Goal: Transaction & Acquisition: Purchase product/service

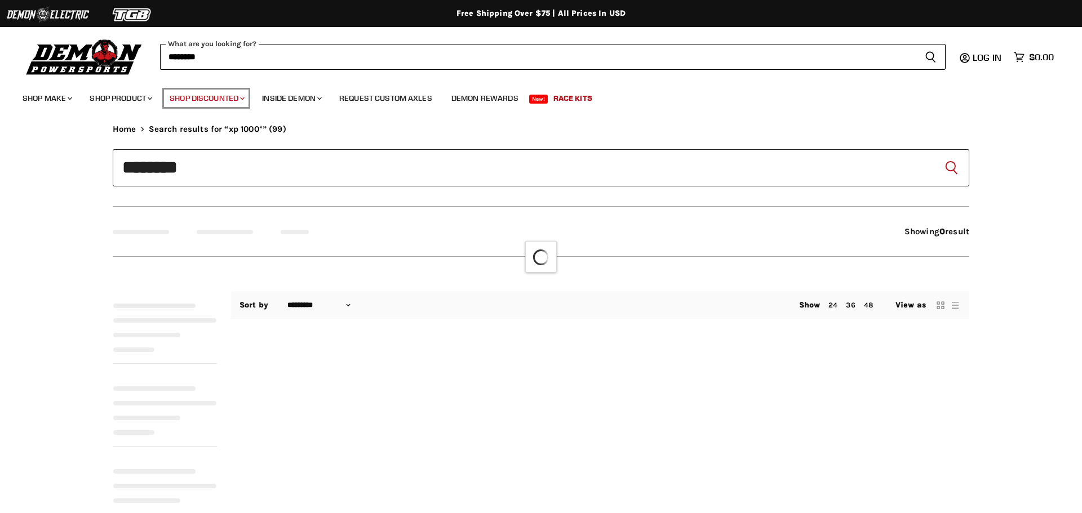
click at [191, 97] on link "Shop Discounted Chevron down icon" at bounding box center [206, 98] width 90 height 23
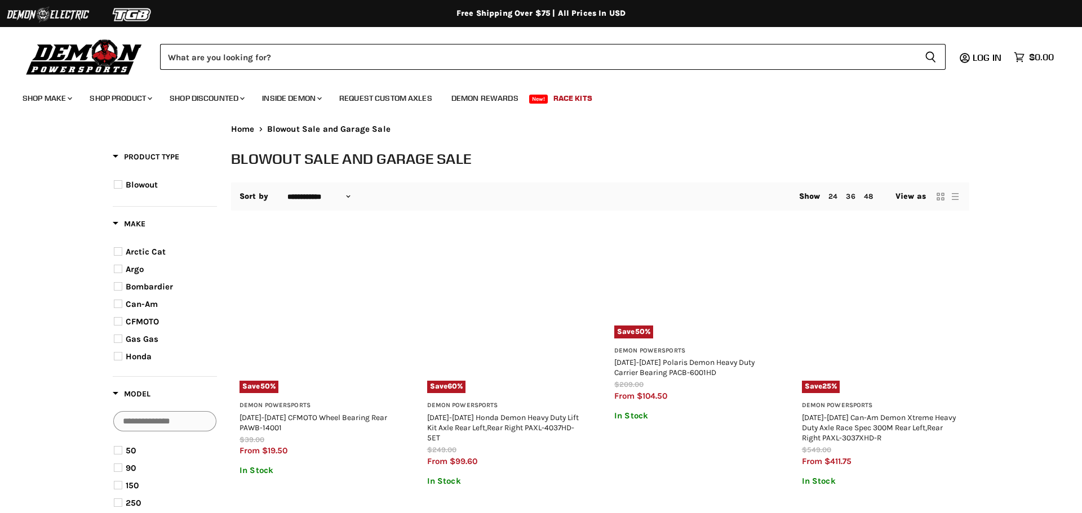
select select "**********"
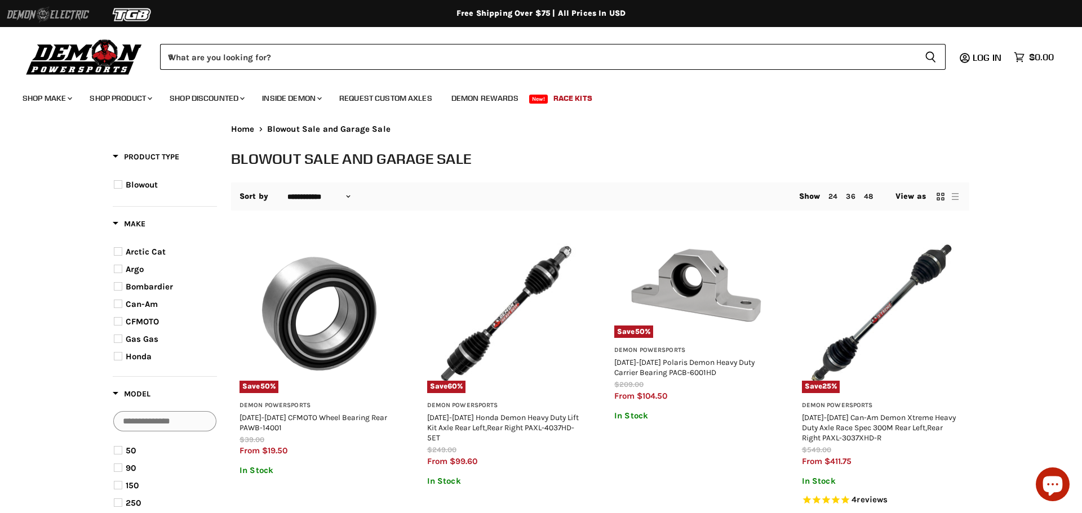
drag, startPoint x: 138, startPoint y: 19, endPoint x: 82, endPoint y: 5, distance: 57.7
click at [68, 0] on div "Shop our brands: Shop our brands: Free Shipping Over $75 | All Prices In USD Fr…" at bounding box center [541, 0] width 1082 height 0
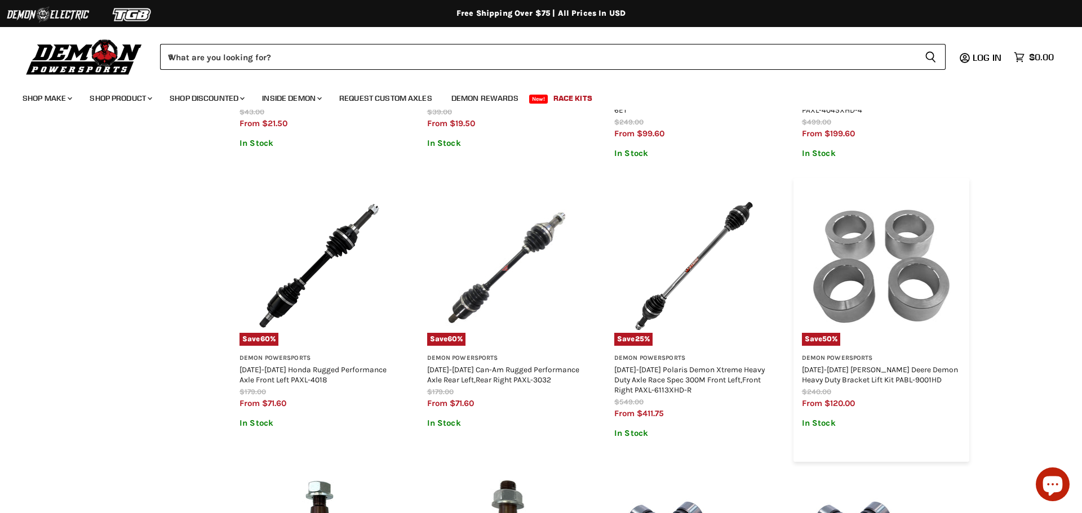
scroll to position [654, 0]
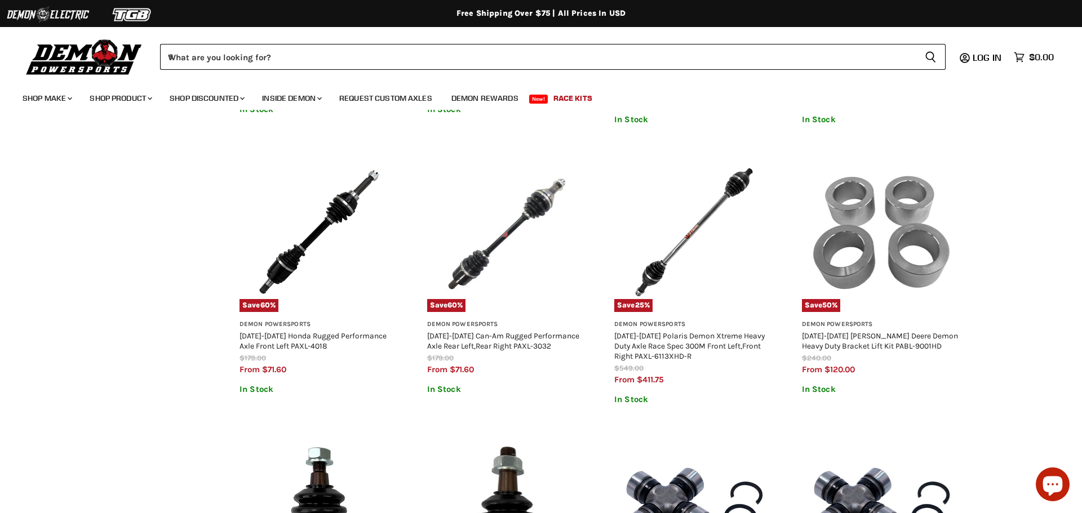
drag, startPoint x: 958, startPoint y: 147, endPoint x: 564, endPoint y: 7, distance: 418.0
click at [564, 7] on body "Skip to content Shop our brands: Shop our brands: Free Shipping Over $75 | All …" at bounding box center [541, 509] width 1082 height 2327
drag, startPoint x: 564, startPoint y: 7, endPoint x: 574, endPoint y: 11, distance: 11.6
click at [574, 11] on div "Free Shipping Over $75 | All Prices In USD Free Shipping Over $75 | All Prices …" at bounding box center [541, 13] width 1082 height 27
click at [573, 12] on div "Free Shipping Over $75 | All Prices In USD" at bounding box center [541, 13] width 902 height 10
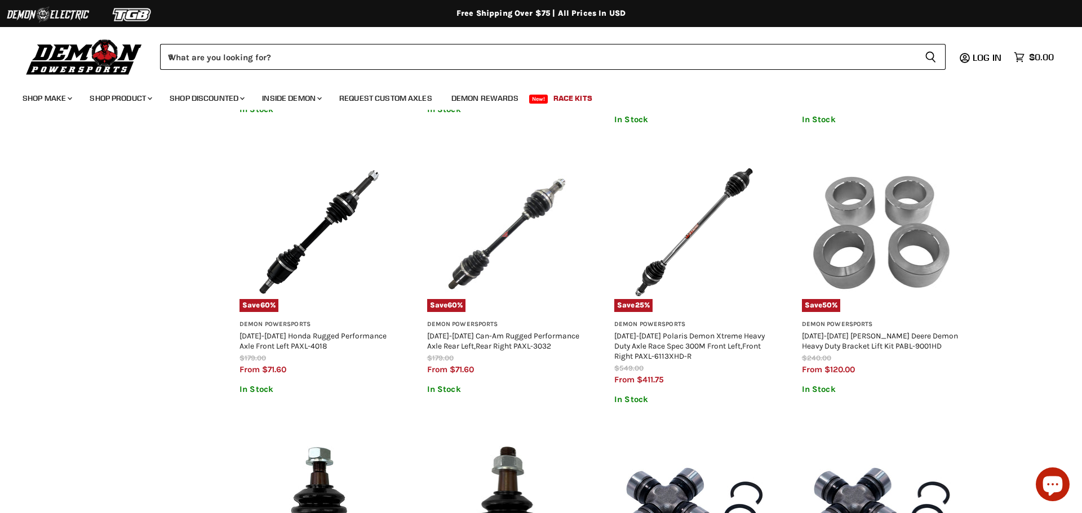
drag, startPoint x: 573, startPoint y: 12, endPoint x: 550, endPoint y: 34, distance: 31.9
click at [550, 34] on body "Skip to content Shop our brands: Shop our brands: Free Shipping Over $75 | All …" at bounding box center [541, 509] width 1082 height 2327
drag, startPoint x: 540, startPoint y: 37, endPoint x: 546, endPoint y: 39, distance: 6.8
click at [546, 39] on div "What are you looking for? Cancel Search icon Spinner icon" at bounding box center [541, 57] width 1037 height 40
drag, startPoint x: 483, startPoint y: 114, endPoint x: 486, endPoint y: 136, distance: 22.2
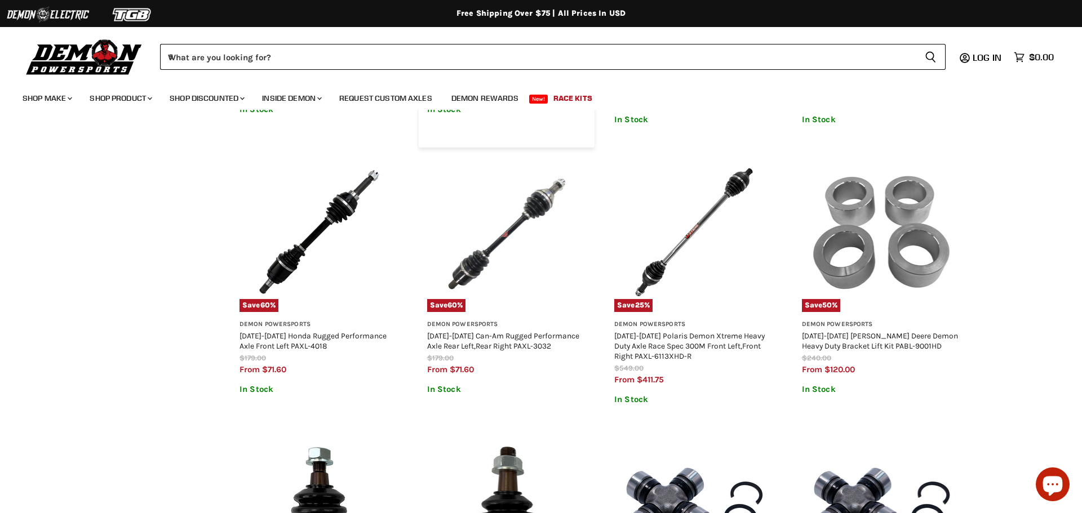
click at [486, 136] on article "Save 50 % Demon Powersports [DATE]-[DATE] Yamaha Wheel Bearing Front PAWB-8001 …" at bounding box center [507, 6] width 176 height 284
click at [672, 237] on ul "Save 50 % Demon Powersports [DATE]-[DATE] CFMOTO Wheel Bearing Rear PAWB-14001 …" at bounding box center [600, 417] width 738 height 1690
drag, startPoint x: 581, startPoint y: 264, endPoint x: 512, endPoint y: 437, distance: 186.7
click at [516, 431] on ul "Save 50 % Demon Powersports [DATE]-[DATE] CFMOTO Wheel Bearing Rear PAWB-14001 …" at bounding box center [600, 417] width 738 height 1690
drag, startPoint x: 512, startPoint y: 439, endPoint x: 554, endPoint y: 457, distance: 45.7
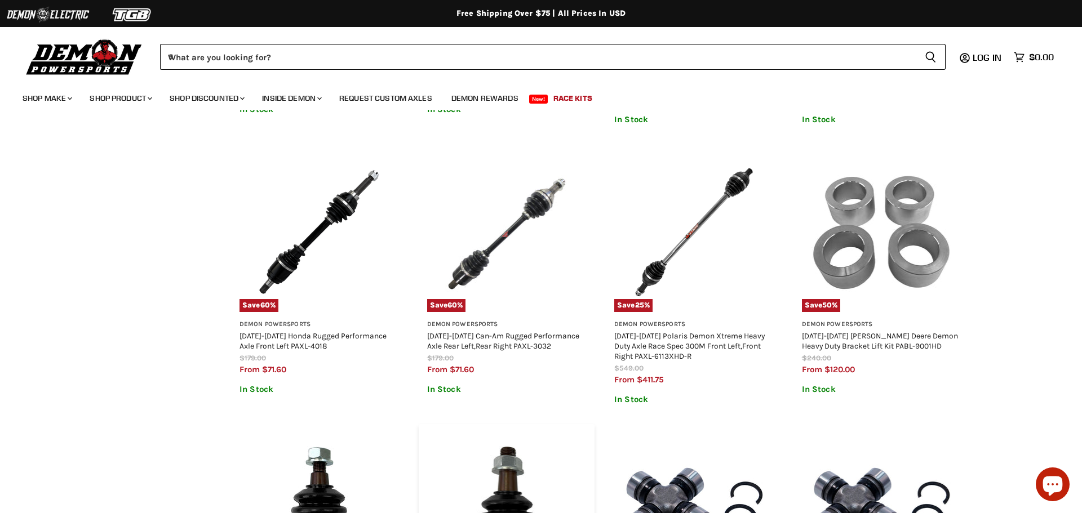
click at [554, 457] on img "Main content" at bounding box center [507, 513] width 160 height 160
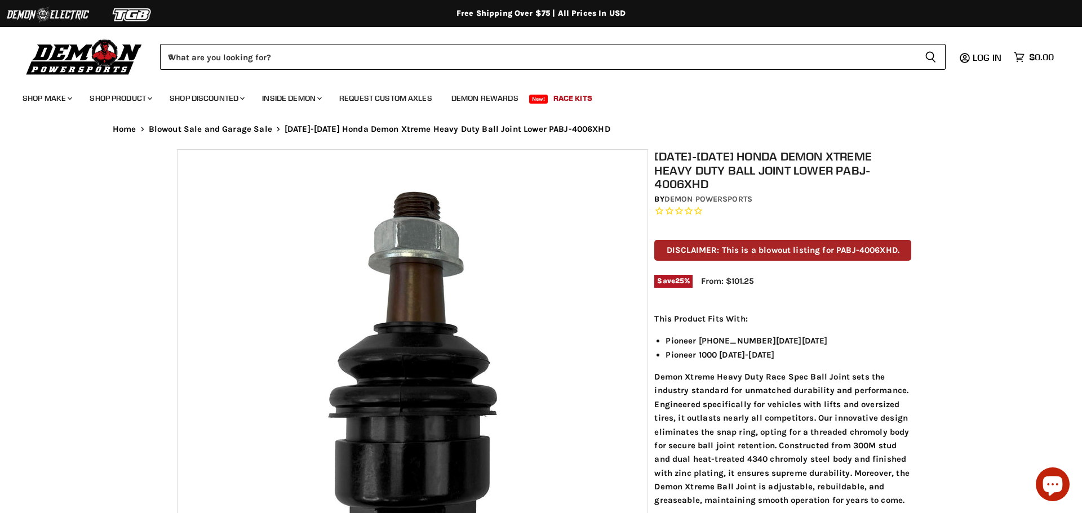
drag, startPoint x: 542, startPoint y: 433, endPoint x: 422, endPoint y: 490, distance: 133.4
